Goal: Information Seeking & Learning: Find specific fact

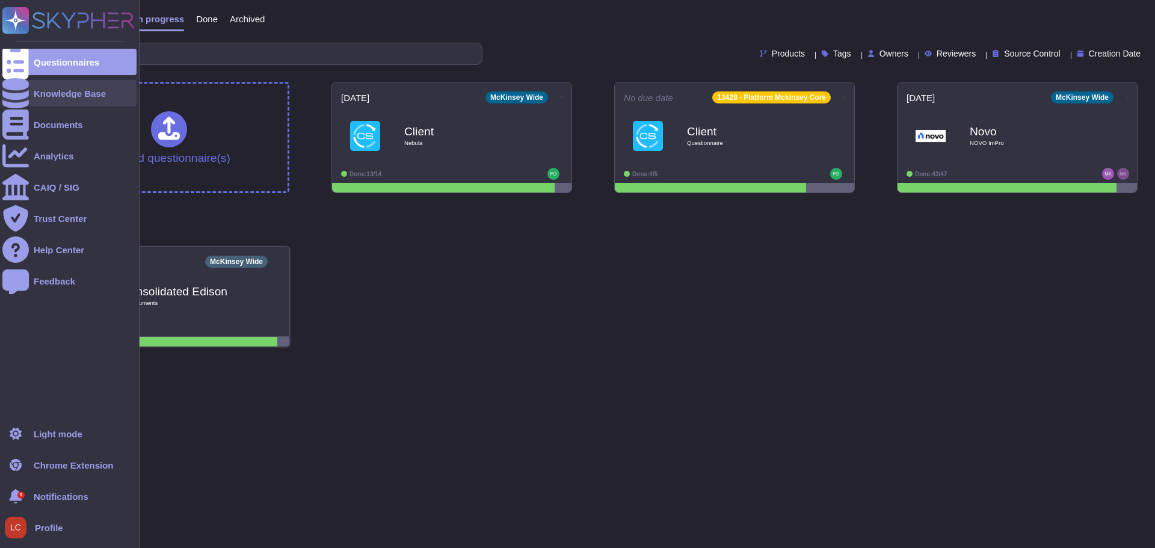
click at [72, 97] on div "Knowledge Base" at bounding box center [70, 93] width 72 height 9
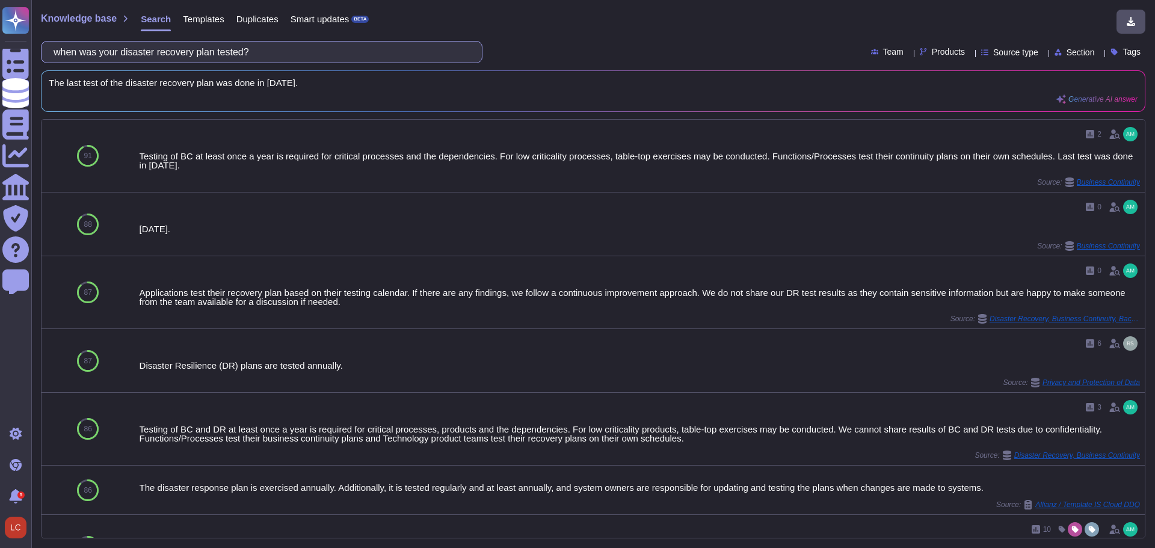
drag, startPoint x: 285, startPoint y: 51, endPoint x: -339, endPoint y: 64, distance: 624.1
click at [0, 64] on html "Questionnaires Knowledge Base Documents Analytics CAIQ / SIG Trust Center Help …" at bounding box center [577, 274] width 1155 height 548
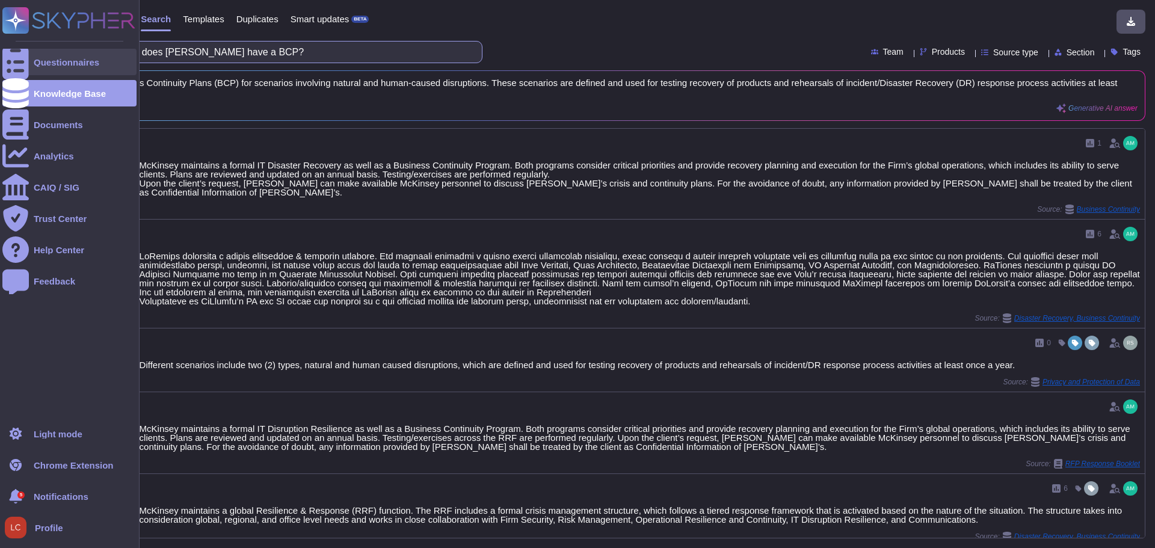
drag, startPoint x: 298, startPoint y: 51, endPoint x: 14, endPoint y: 54, distance: 284.0
click at [14, 54] on div "Questionnaires Knowledge Base Documents Analytics CAIQ / SIG Trust Center Help …" at bounding box center [577, 274] width 1155 height 548
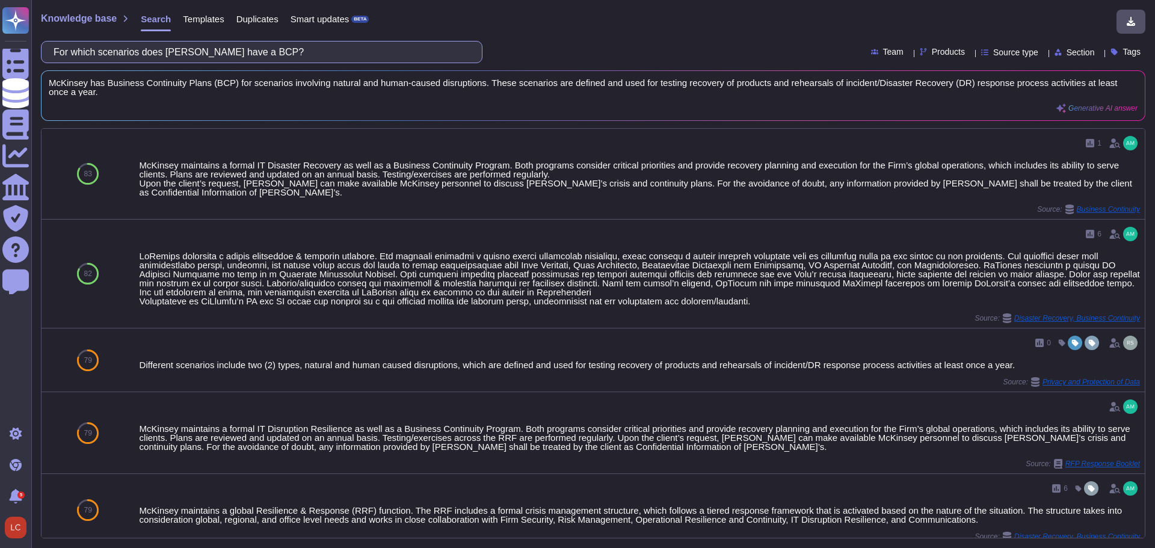
paste input "For which scenarios does McKinsey have a Business Continuity Plan?"
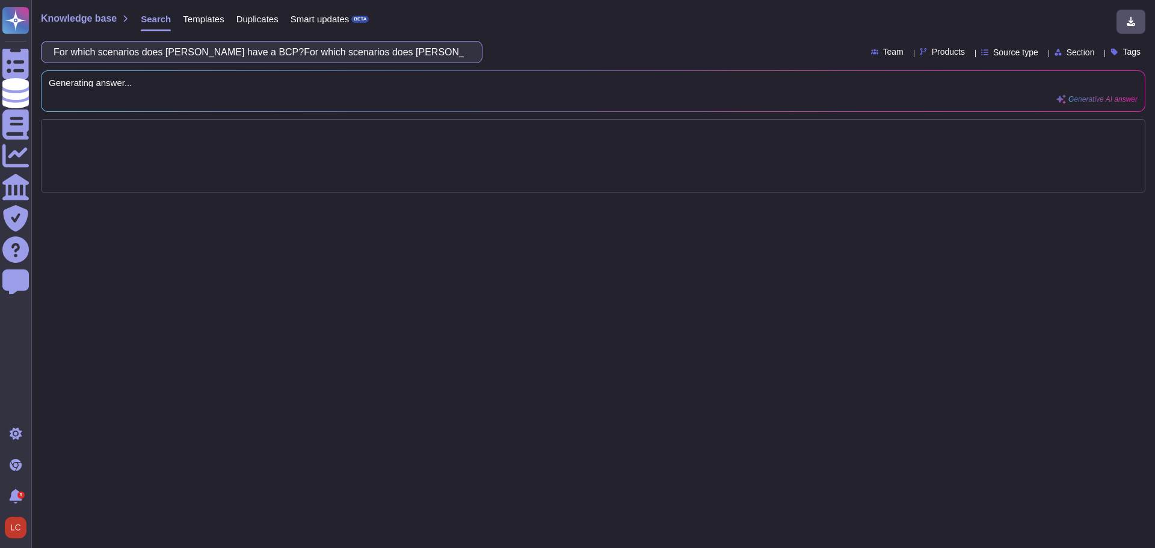
drag, startPoint x: 175, startPoint y: 52, endPoint x: -150, endPoint y: 40, distance: 325.8
click at [0, 40] on html "Questionnaires Knowledge Base Documents Analytics CAIQ / SIG Trust Center Help …" at bounding box center [577, 274] width 1155 height 548
type input "For which scenarios does McKinsey have a Business Continuity Plan?"
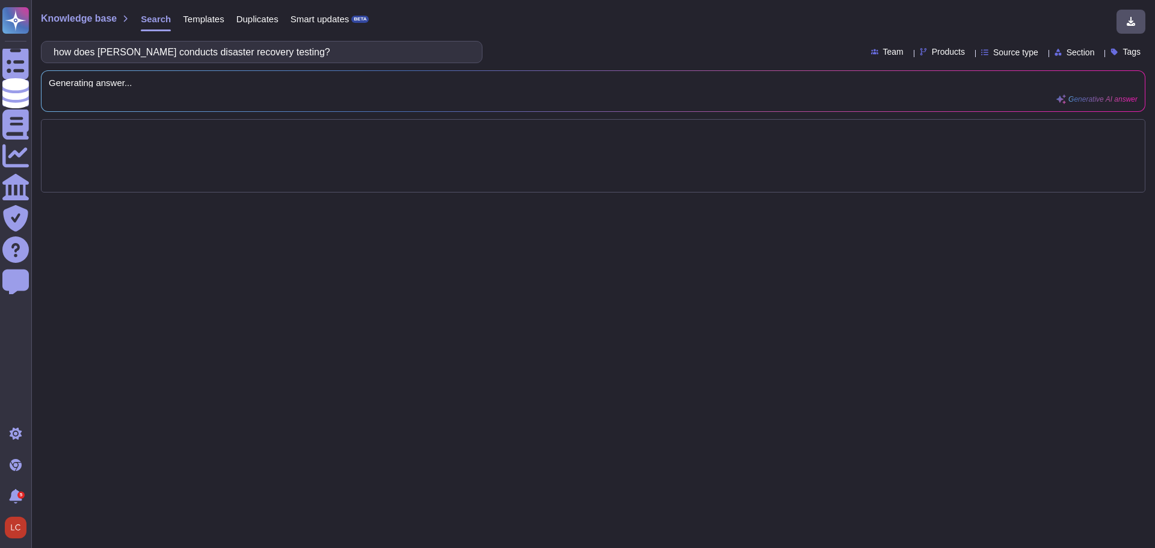
type input "how does [PERSON_NAME] conducts disaster recovery testing?"
